Goal: Task Accomplishment & Management: Manage account settings

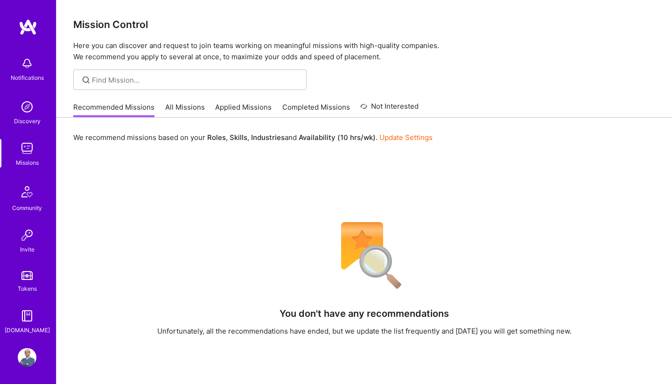
click at [172, 105] on link "All Missions" at bounding box center [185, 109] width 40 height 15
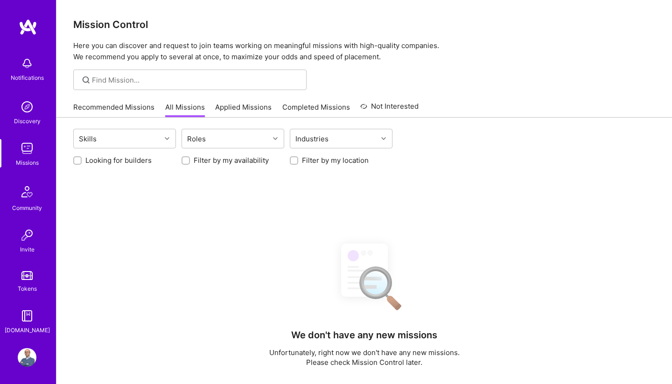
click at [234, 103] on link "Applied Missions" at bounding box center [243, 109] width 56 height 15
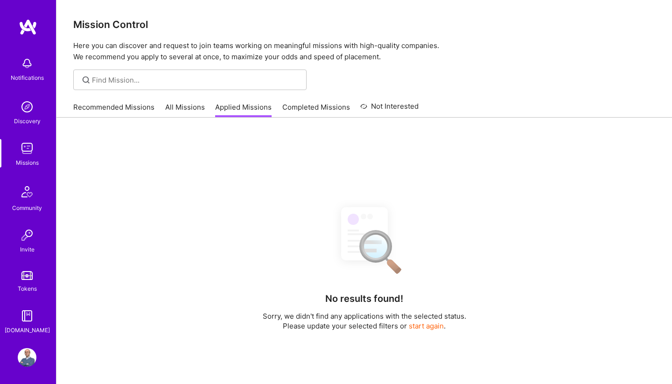
click at [234, 108] on link "Applied Missions" at bounding box center [243, 109] width 56 height 15
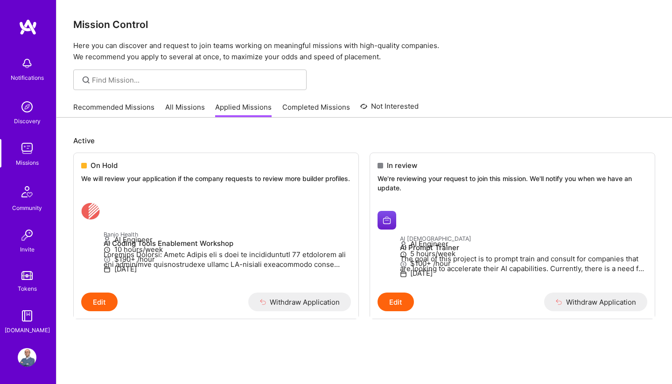
click at [32, 313] on img at bounding box center [27, 316] width 19 height 19
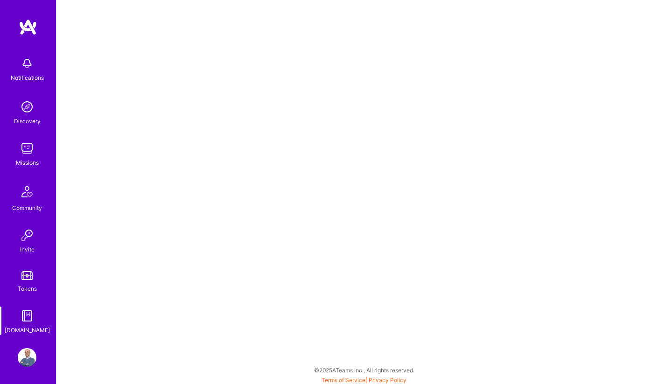
click at [35, 355] on img at bounding box center [27, 357] width 19 height 19
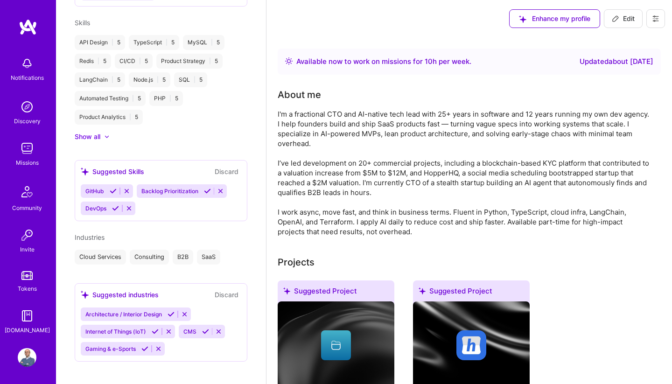
click at [658, 21] on icon at bounding box center [655, 18] width 7 height 7
click at [447, 100] on div "About me" at bounding box center [464, 95] width 373 height 14
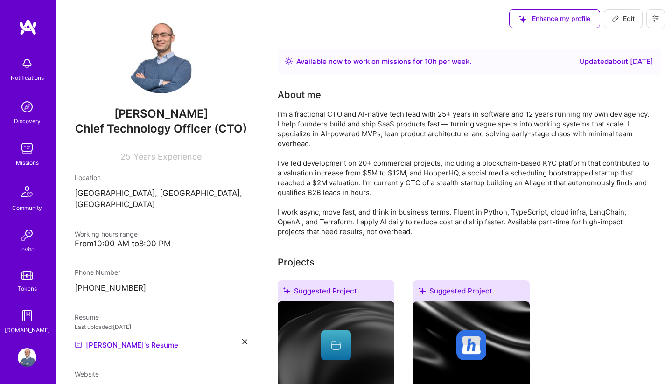
click at [654, 15] on icon at bounding box center [655, 18] width 7 height 7
click at [488, 126] on div "I'm a fractional CTO and AI-native tech lead with 25+ years in software and 12 …" at bounding box center [464, 172] width 373 height 127
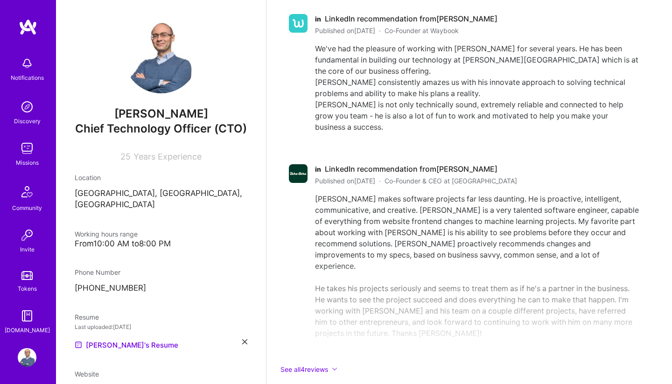
scroll to position [1151, 0]
click at [296, 327] on div "in LinkedIn recommendation from Mike B. Published on January 29, 2019 · Co-Foun…" at bounding box center [464, 189] width 373 height 372
click at [298, 365] on button "See all 4 reviews" at bounding box center [464, 370] width 373 height 11
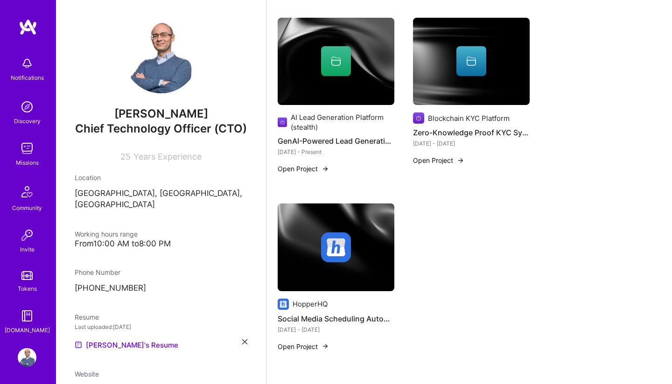
scroll to position [463, 0]
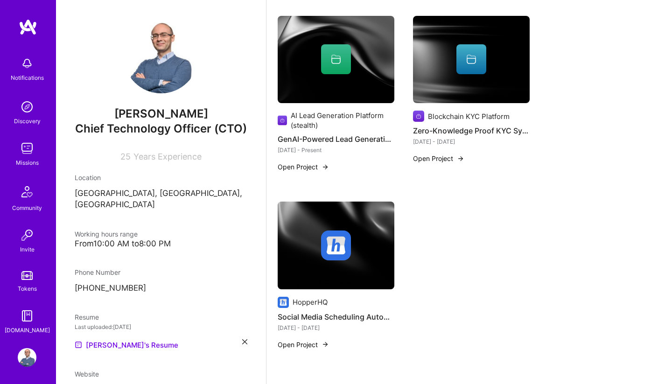
click at [637, 224] on div "Suggested Project No Company Blockchain KYC Architecture No date Review and app…" at bounding box center [469, 89] width 383 height 544
